Goal: Transaction & Acquisition: Book appointment/travel/reservation

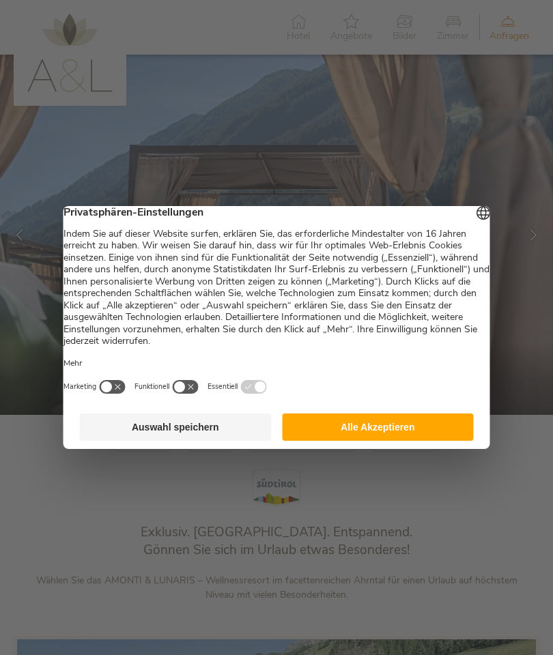
click at [336, 428] on button "Alle Akzeptieren" at bounding box center [378, 427] width 192 height 27
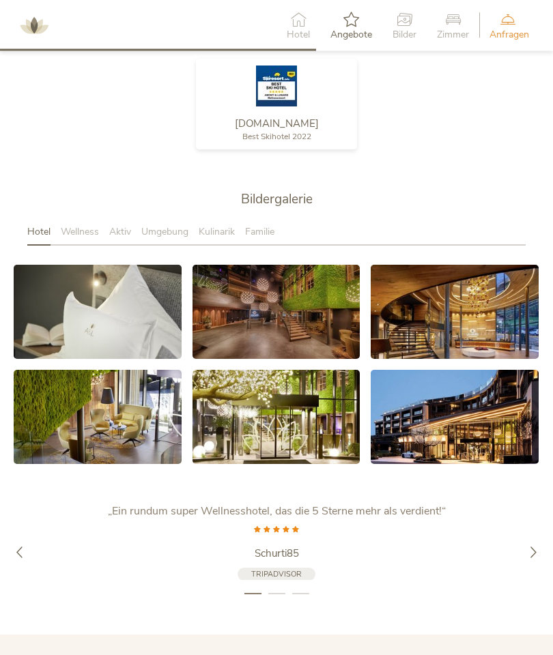
scroll to position [1962, 0]
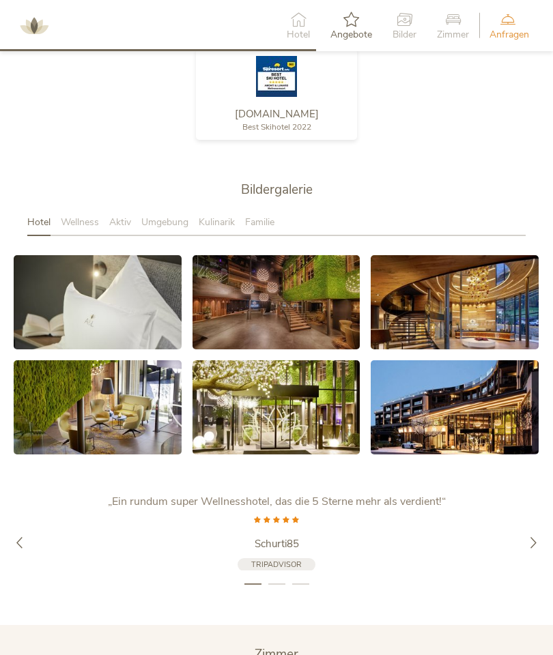
click at [85, 229] on span "Wellness" at bounding box center [80, 222] width 38 height 13
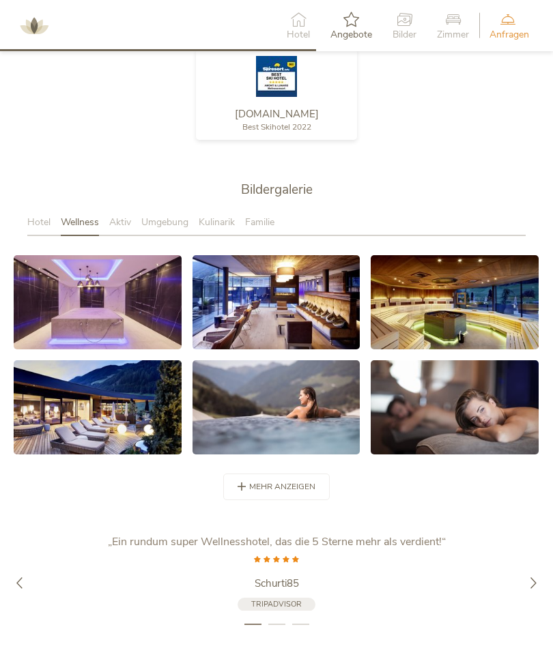
click at [38, 229] on span "Hotel" at bounding box center [38, 222] width 23 height 13
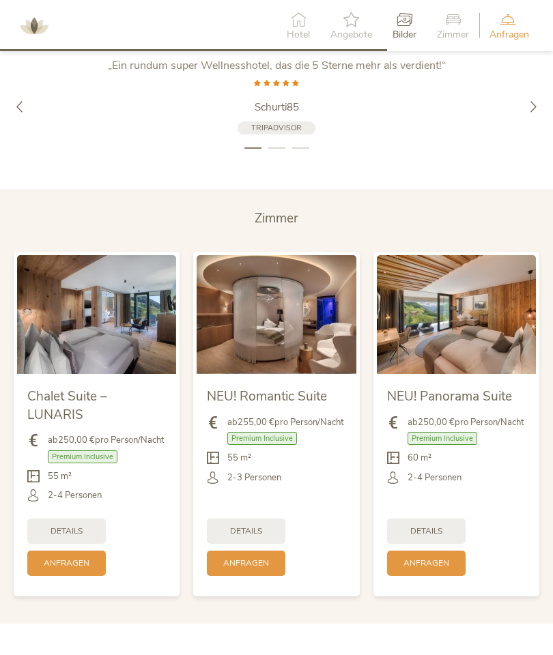
scroll to position [2402, 0]
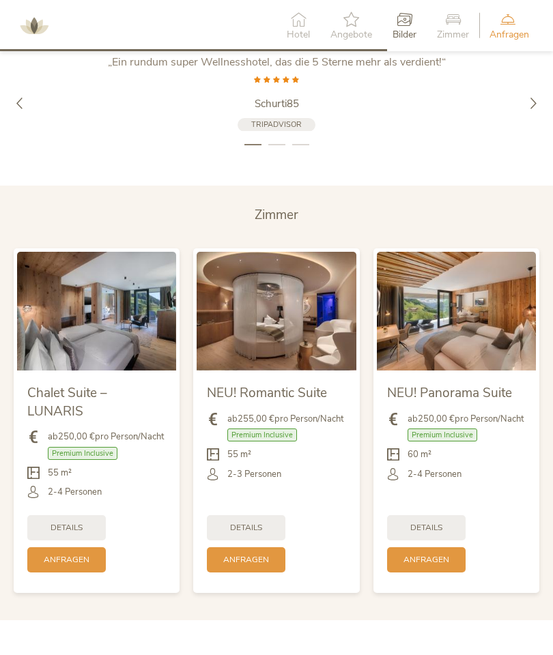
click at [262, 351] on img at bounding box center [276, 311] width 159 height 119
click at [258, 534] on span "Details" at bounding box center [246, 528] width 32 height 12
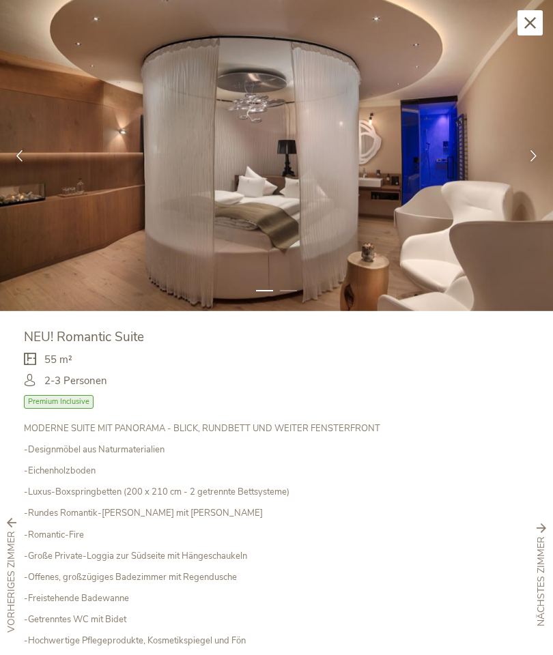
click at [543, 156] on div at bounding box center [533, 155] width 39 height 39
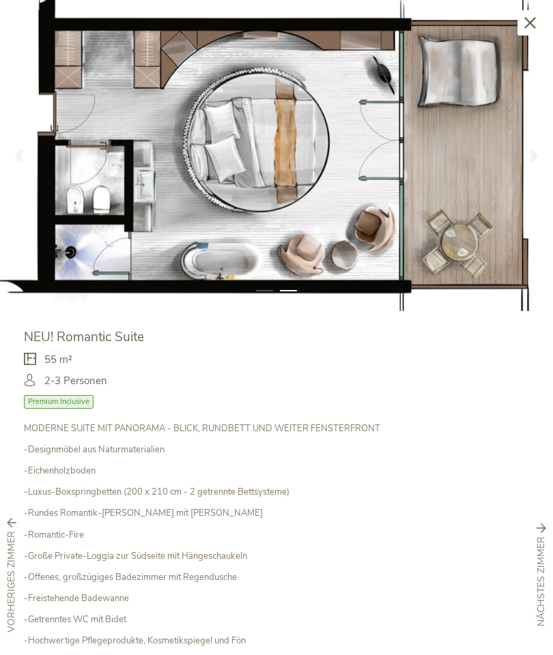
click at [551, 158] on div at bounding box center [533, 155] width 39 height 39
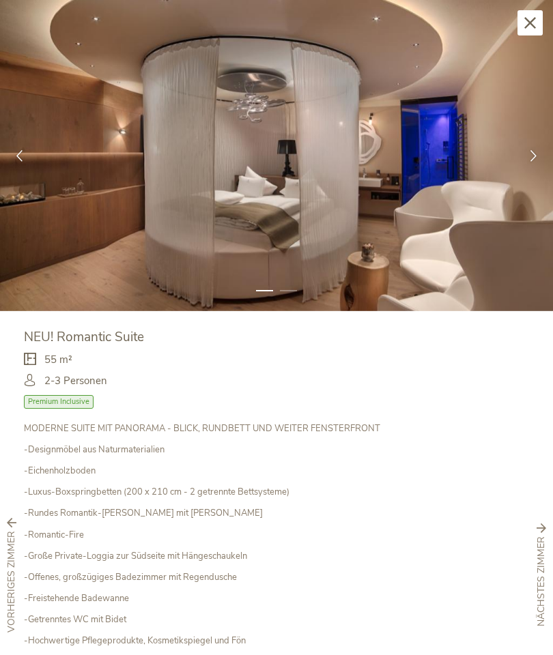
click at [548, 167] on div at bounding box center [533, 155] width 39 height 39
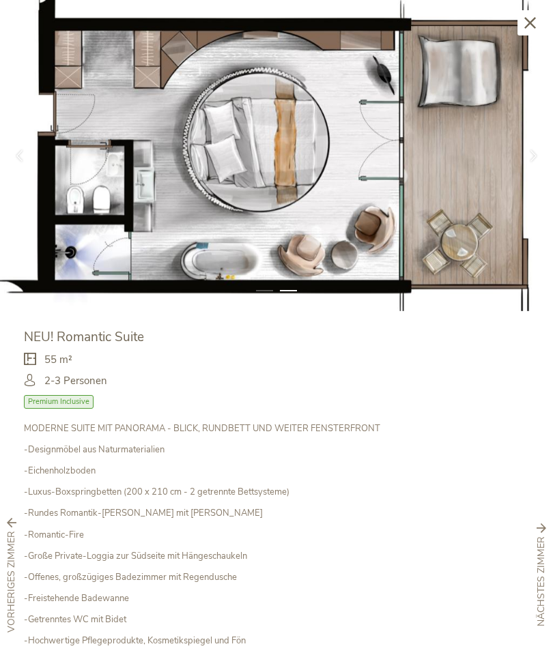
click at [536, 150] on icon at bounding box center [534, 156] width 12 height 12
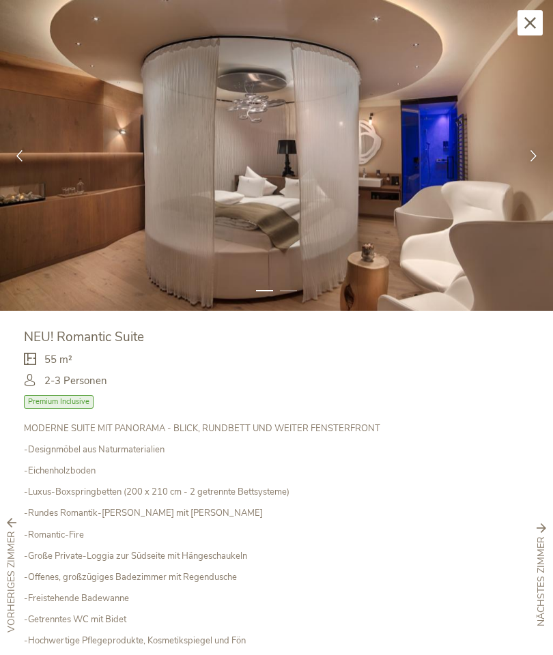
scroll to position [0, 0]
click at [533, 25] on icon at bounding box center [530, 23] width 12 height 12
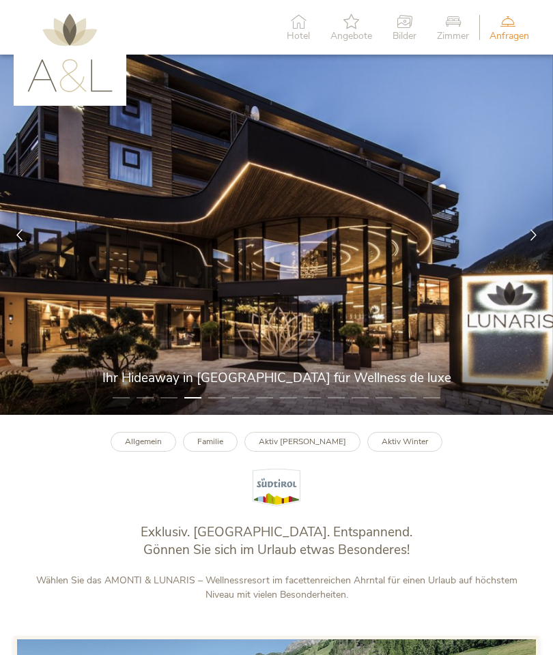
click at [543, 240] on div at bounding box center [533, 235] width 39 height 39
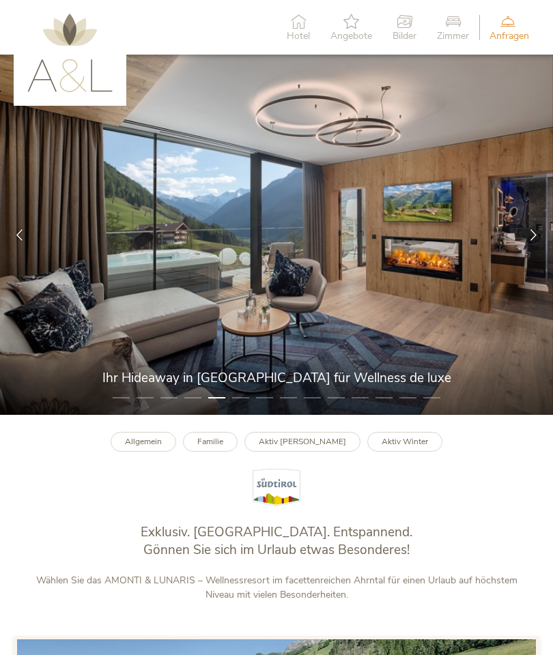
click at [534, 241] on icon at bounding box center [534, 235] width 12 height 12
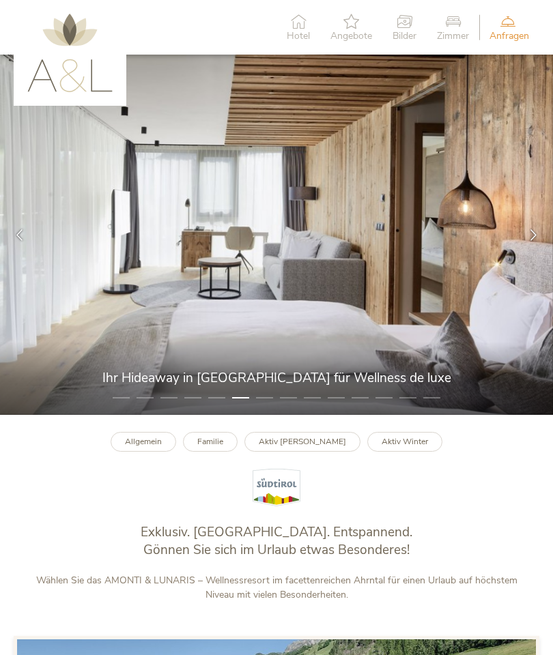
click at [541, 250] on div at bounding box center [533, 235] width 39 height 39
click at [543, 255] on div at bounding box center [533, 235] width 39 height 39
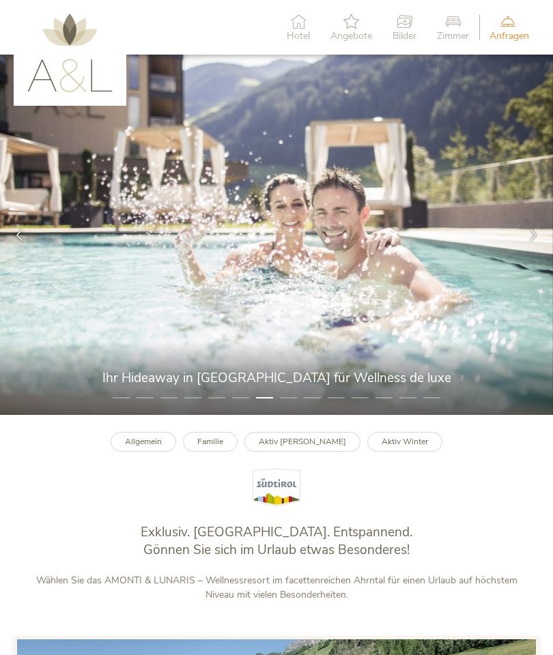
click at [545, 251] on div at bounding box center [533, 235] width 39 height 39
click at [548, 250] on div at bounding box center [533, 235] width 39 height 39
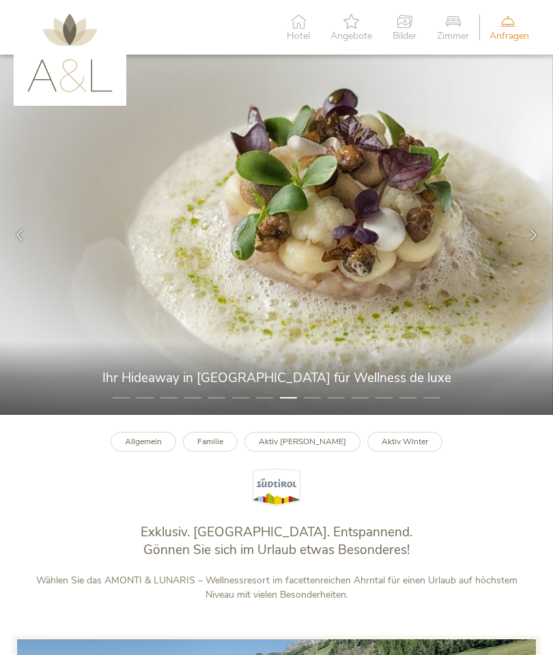
click at [550, 248] on div at bounding box center [533, 235] width 39 height 39
click at [20, 241] on icon at bounding box center [20, 235] width 12 height 12
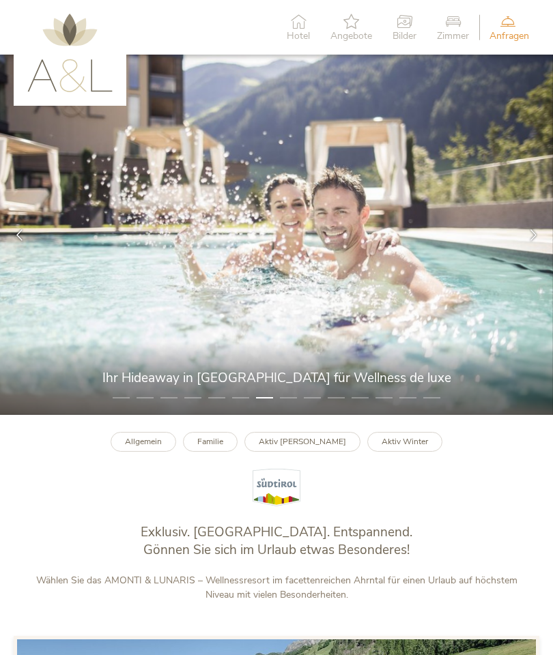
click at [27, 242] on div at bounding box center [19, 235] width 39 height 39
click at [25, 241] on icon at bounding box center [20, 235] width 12 height 12
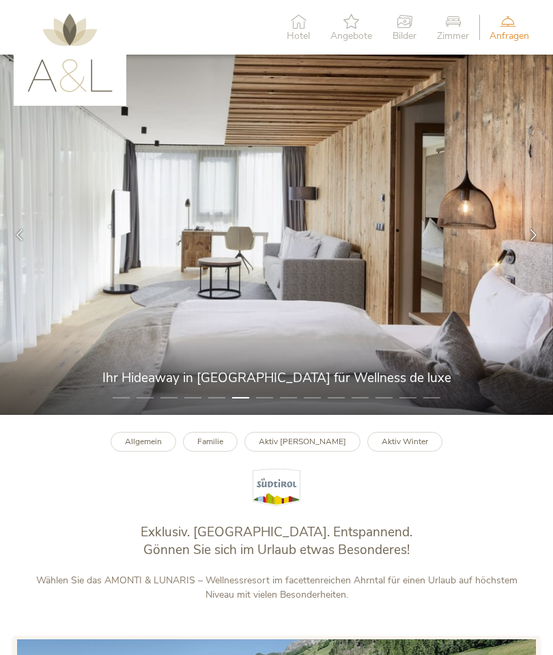
click at [27, 250] on div at bounding box center [19, 235] width 39 height 39
click at [19, 241] on icon at bounding box center [20, 235] width 12 height 12
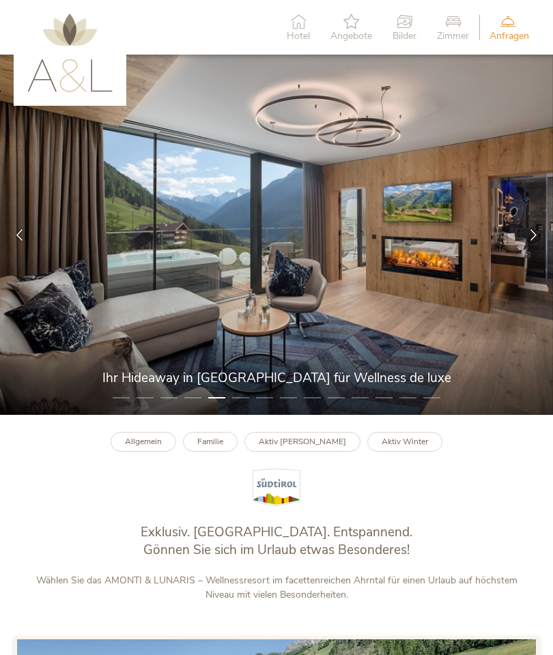
click at [27, 248] on div at bounding box center [19, 235] width 39 height 39
click at [19, 241] on icon at bounding box center [20, 235] width 12 height 12
click at [8, 244] on div at bounding box center [19, 235] width 39 height 39
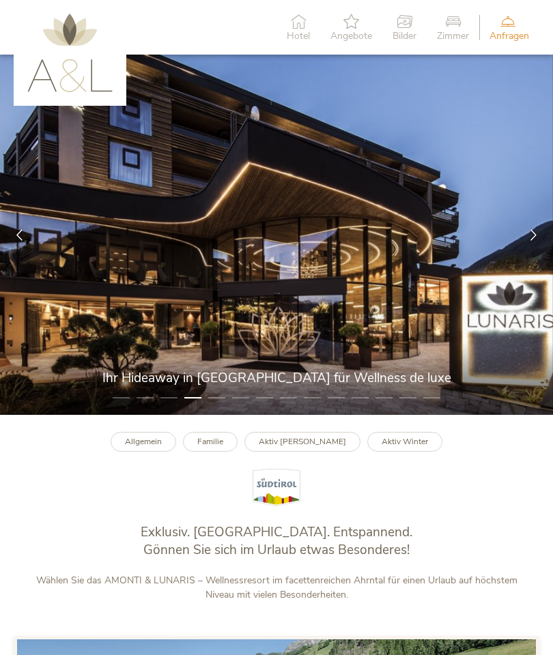
click at [27, 240] on div at bounding box center [19, 235] width 39 height 39
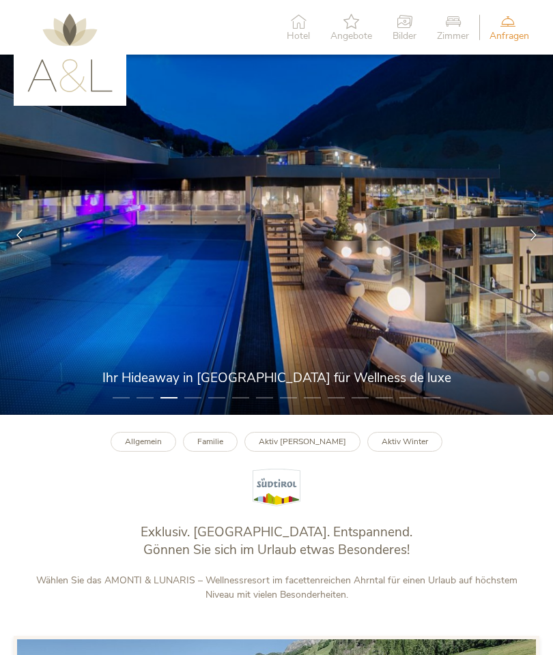
click at [28, 249] on div at bounding box center [19, 235] width 39 height 39
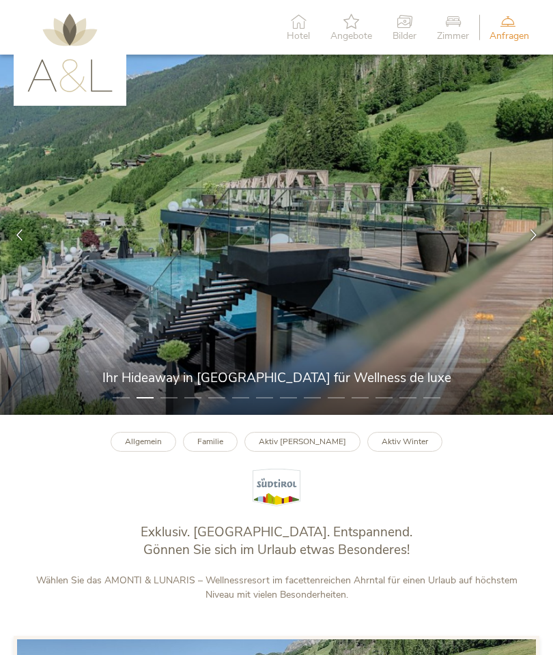
click at [23, 241] on icon at bounding box center [20, 235] width 12 height 12
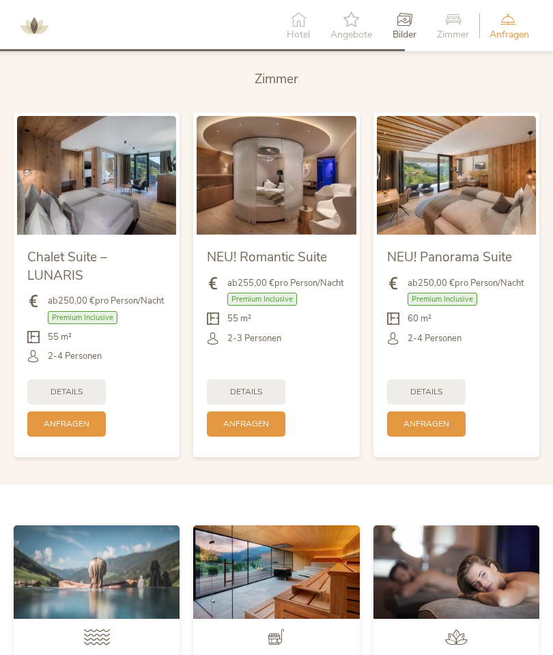
scroll to position [2556, 0]
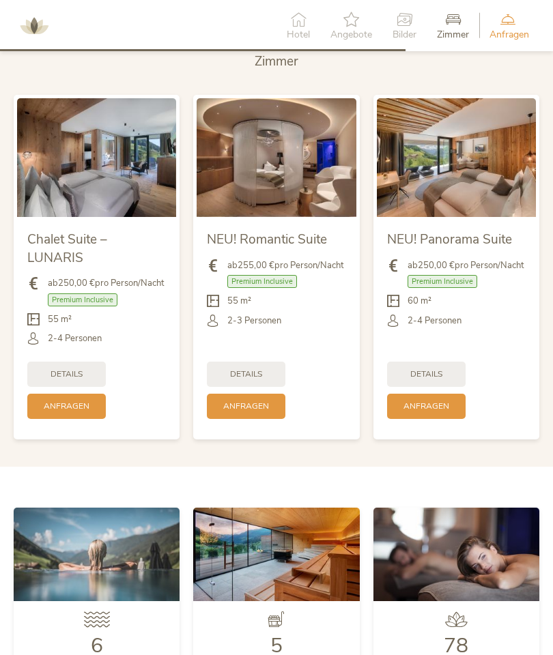
click at [236, 412] on span "Anfragen" at bounding box center [246, 407] width 46 height 12
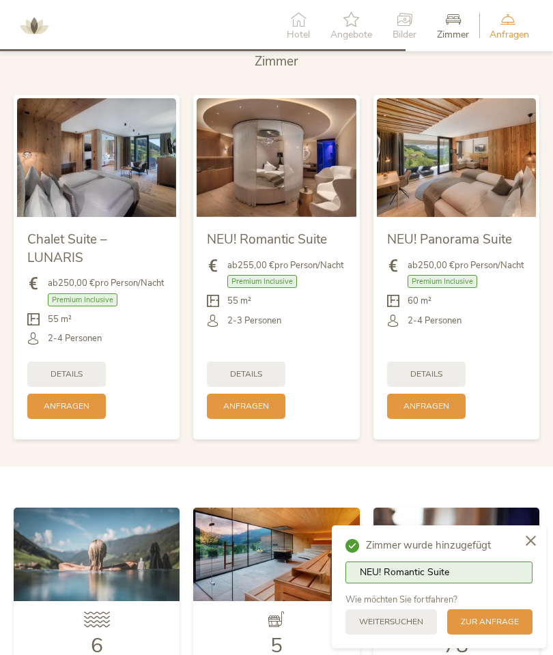
click at [537, 531] on div at bounding box center [531, 542] width 31 height 33
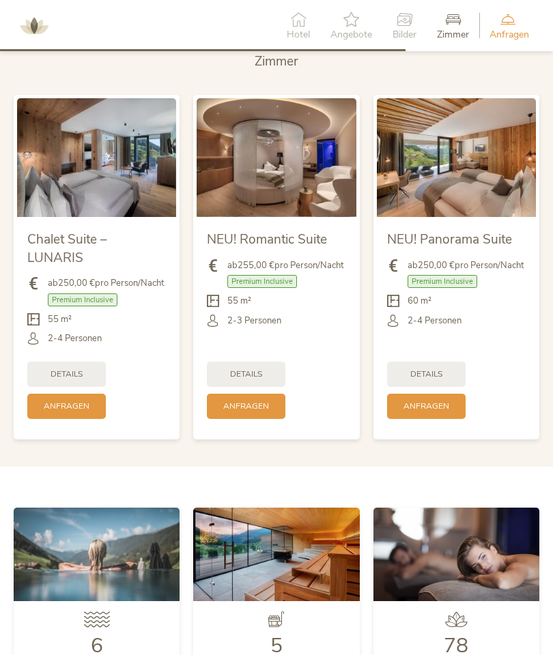
click at [258, 380] on span "Details" at bounding box center [246, 375] width 32 height 12
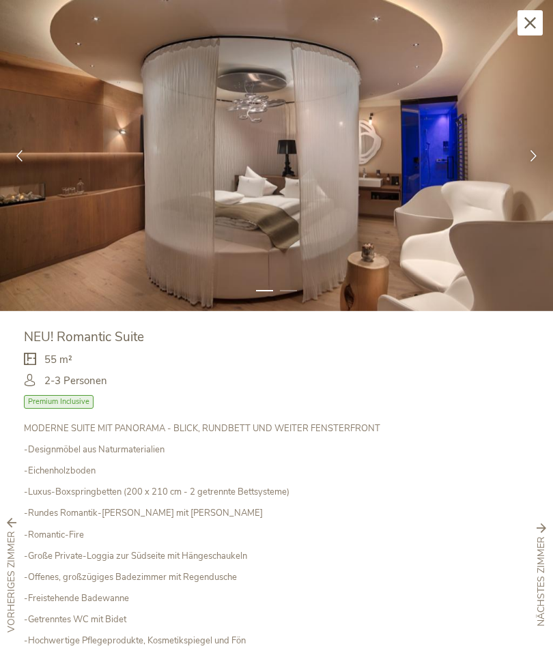
click at [528, 163] on div at bounding box center [533, 155] width 39 height 39
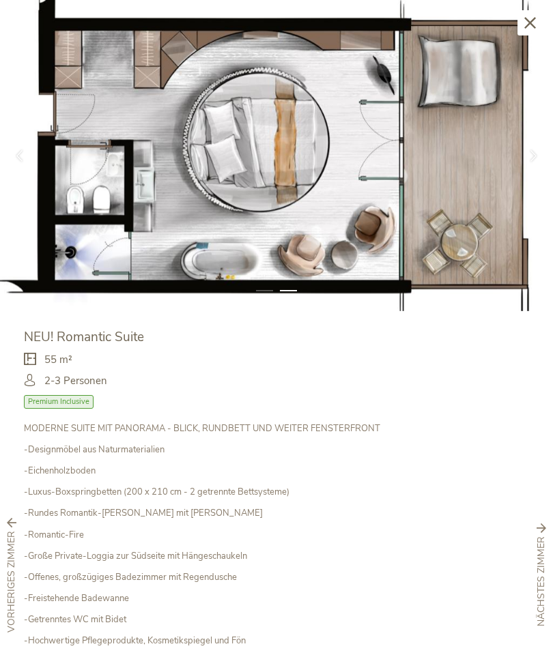
click at [16, 148] on div at bounding box center [19, 155] width 39 height 39
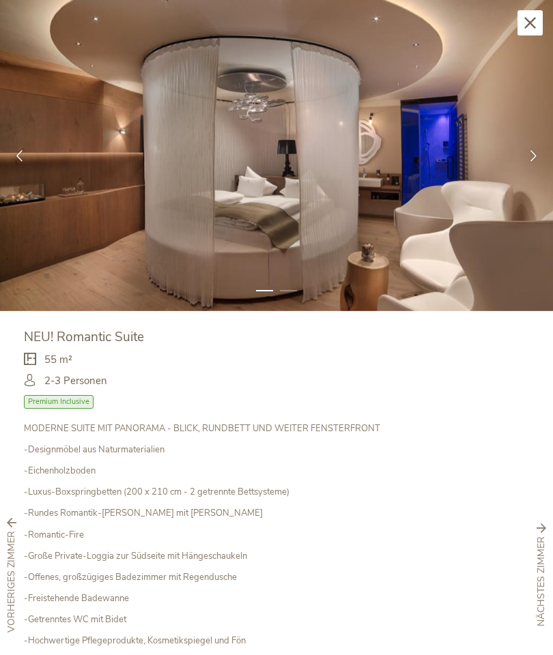
scroll to position [0, 0]
click at [531, 151] on icon at bounding box center [534, 156] width 12 height 12
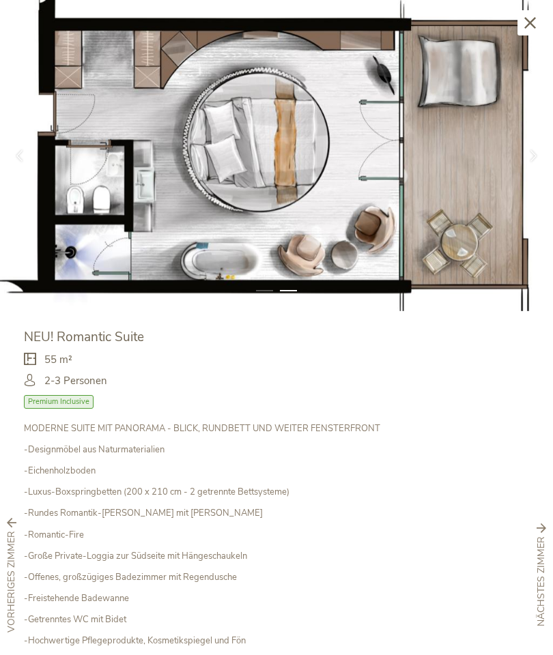
click at [528, 25] on icon at bounding box center [530, 23] width 12 height 12
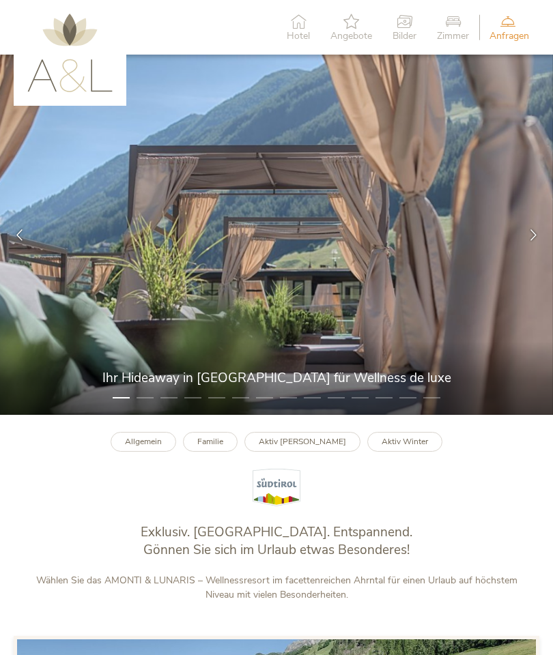
click at [545, 246] on div at bounding box center [533, 235] width 39 height 39
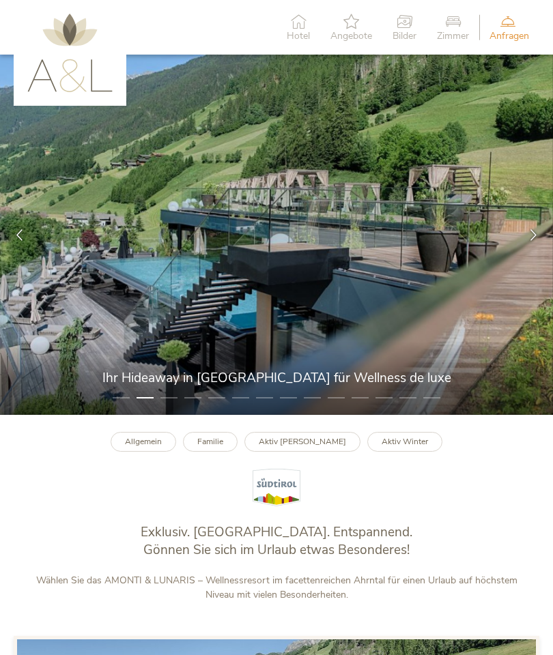
click at [548, 246] on div at bounding box center [533, 235] width 39 height 39
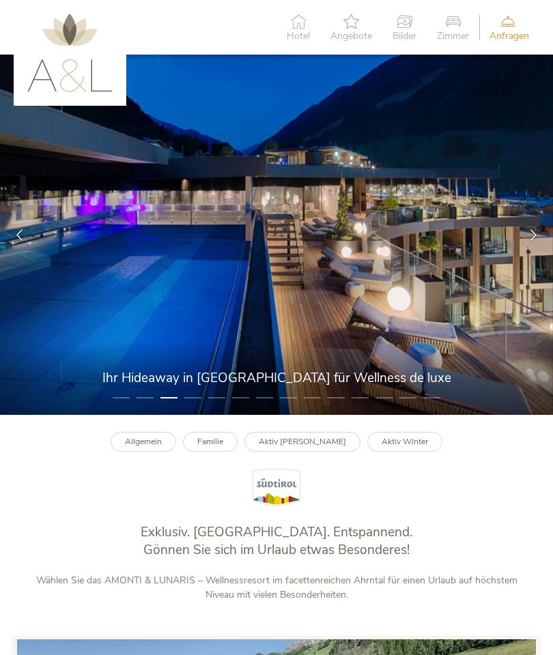
click at [550, 251] on div at bounding box center [533, 235] width 39 height 39
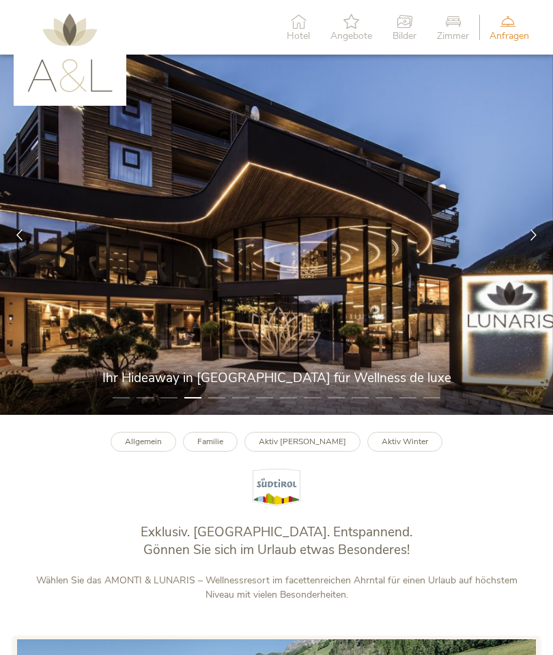
click at [541, 249] on div at bounding box center [533, 235] width 39 height 39
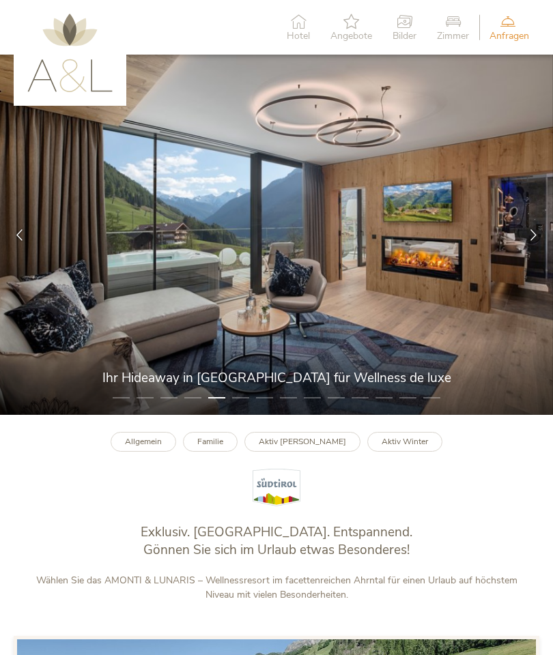
click at [458, 16] on icon at bounding box center [453, 21] width 32 height 15
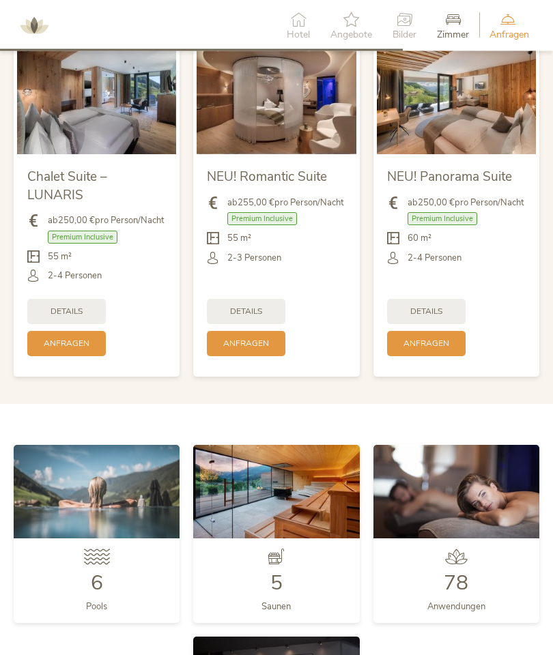
scroll to position [2618, 0]
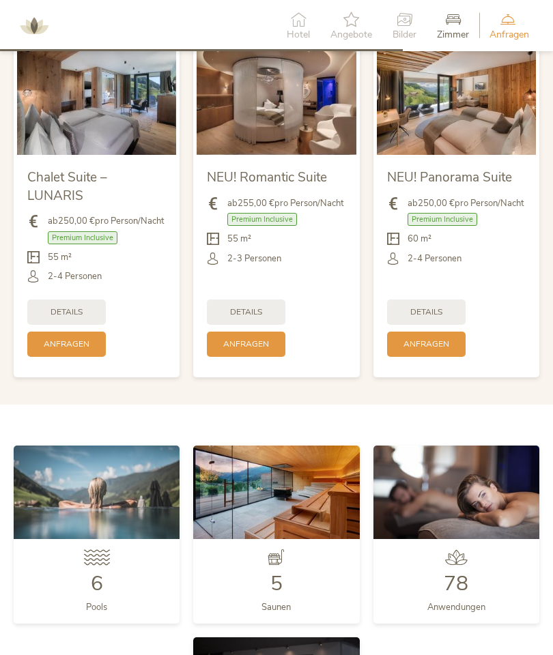
click at [235, 318] on span "Details" at bounding box center [246, 313] width 32 height 12
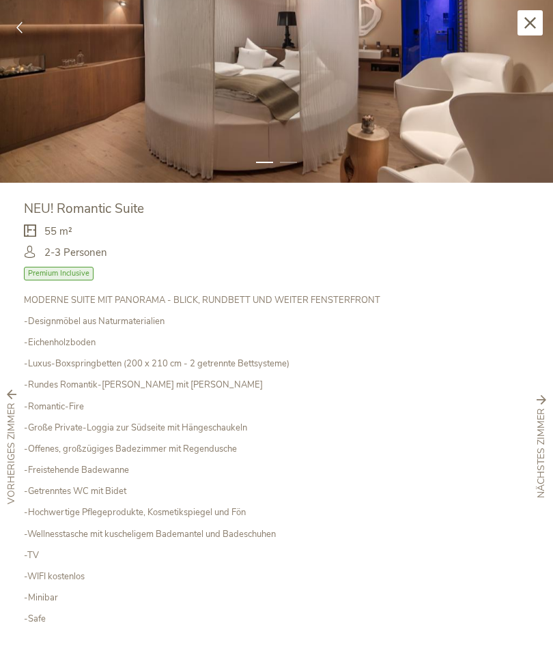
scroll to position [127, 0]
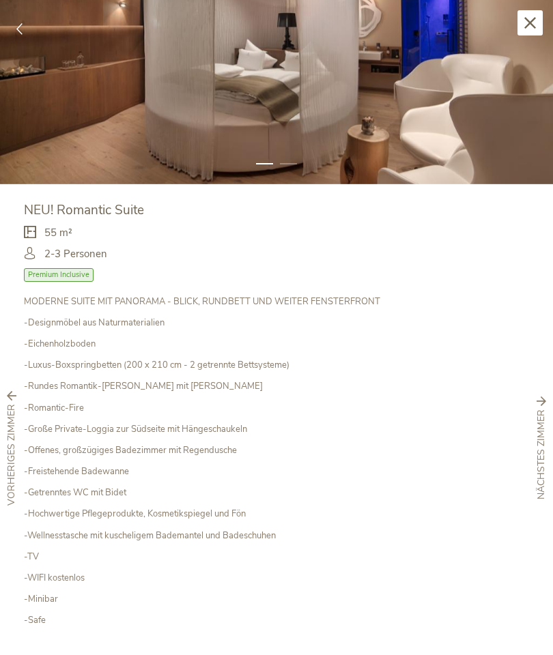
click at [20, 26] on icon at bounding box center [20, 29] width 12 height 12
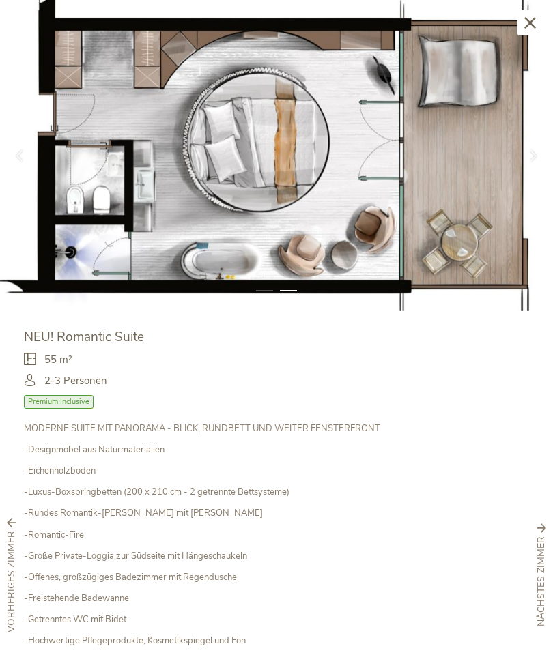
scroll to position [0, 0]
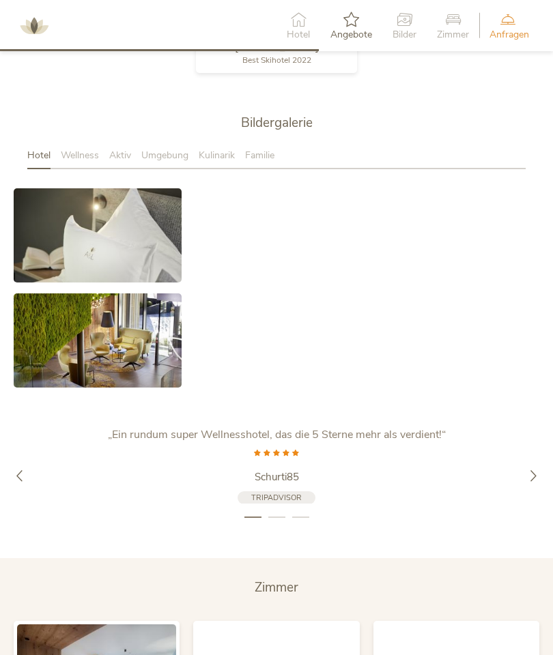
scroll to position [2029, 0]
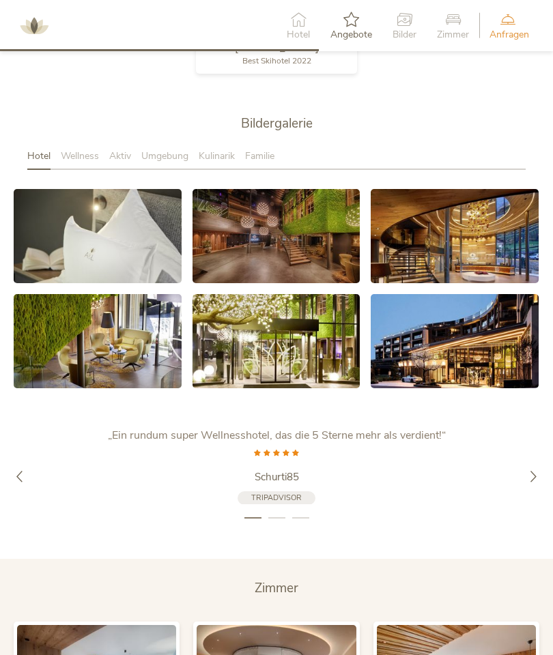
click at [552, 470] on html "Hotel Angebote Bilder Zimmer Anfragen Jetzt unverbindlich anfragen Amonti Lunar…" at bounding box center [276, 54] width 553 height 4166
click at [533, 487] on div at bounding box center [533, 476] width 39 height 39
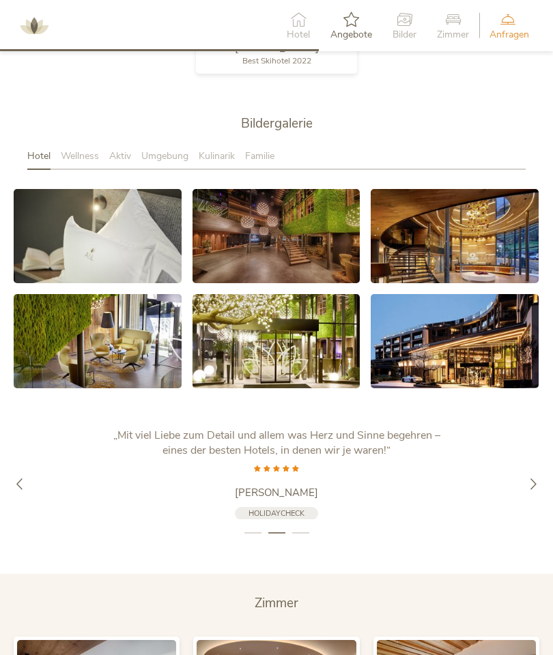
click at [72, 163] on span "Wellness" at bounding box center [80, 156] width 38 height 13
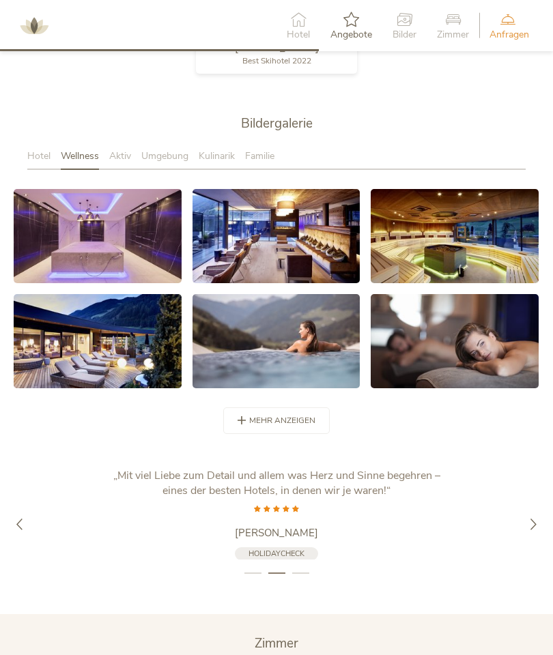
click at [140, 248] on link at bounding box center [98, 236] width 168 height 94
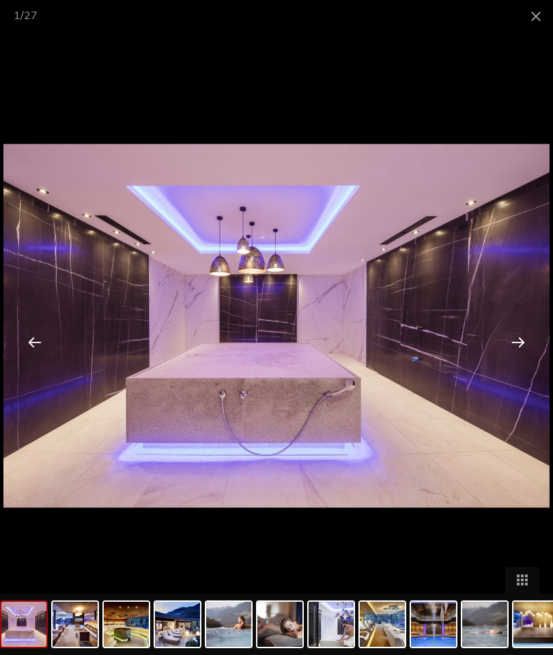
click at [517, 335] on div at bounding box center [518, 342] width 42 height 42
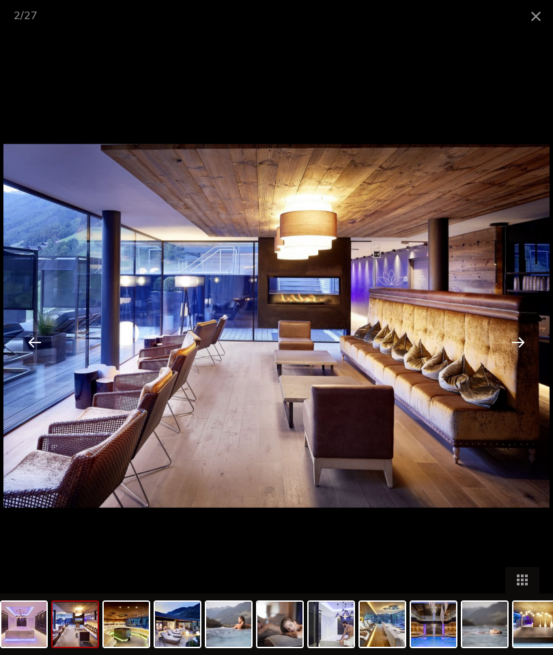
click at [529, 328] on div at bounding box center [518, 342] width 42 height 42
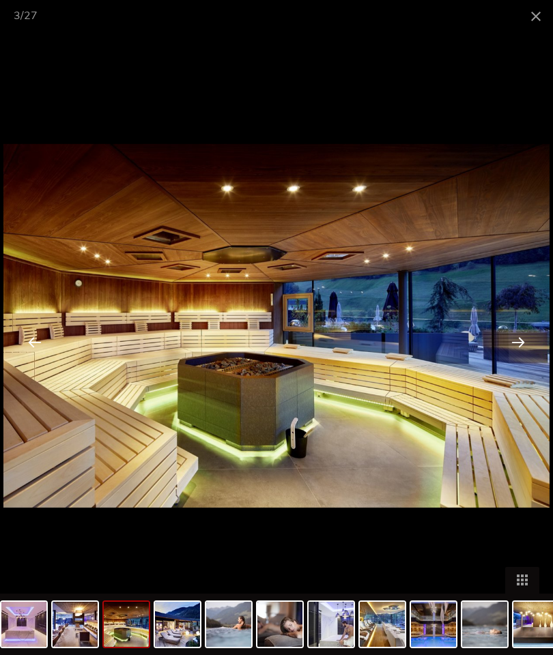
click at [530, 337] on div at bounding box center [518, 342] width 42 height 42
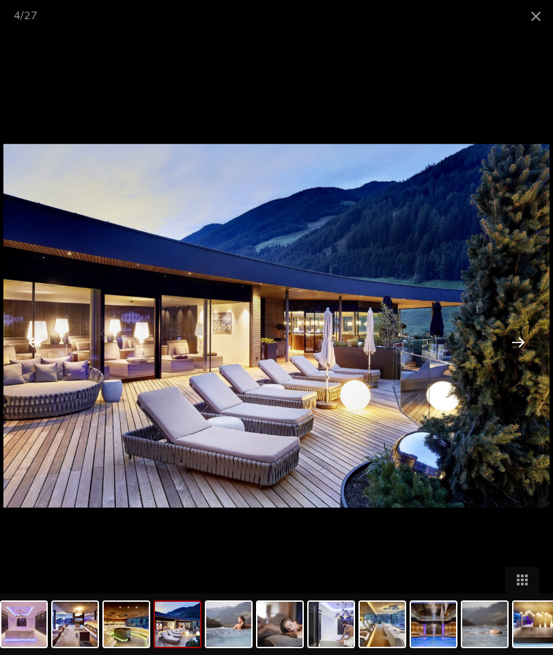
click at [535, 25] on span at bounding box center [536, 16] width 34 height 32
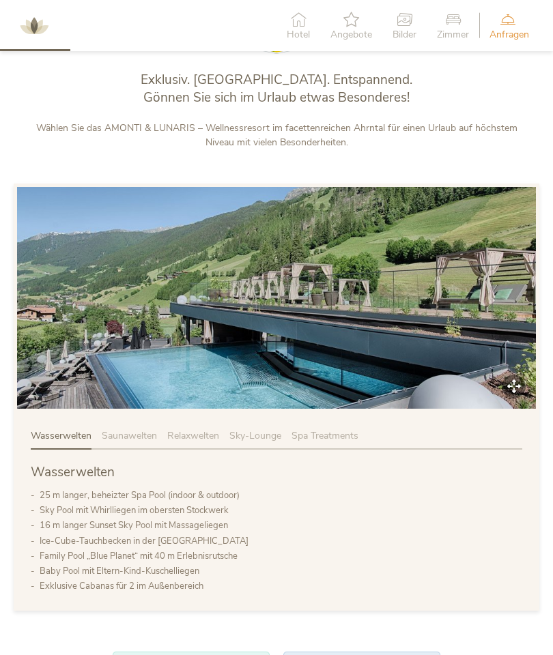
scroll to position [451, 0]
